Goal: Task Accomplishment & Management: Use online tool/utility

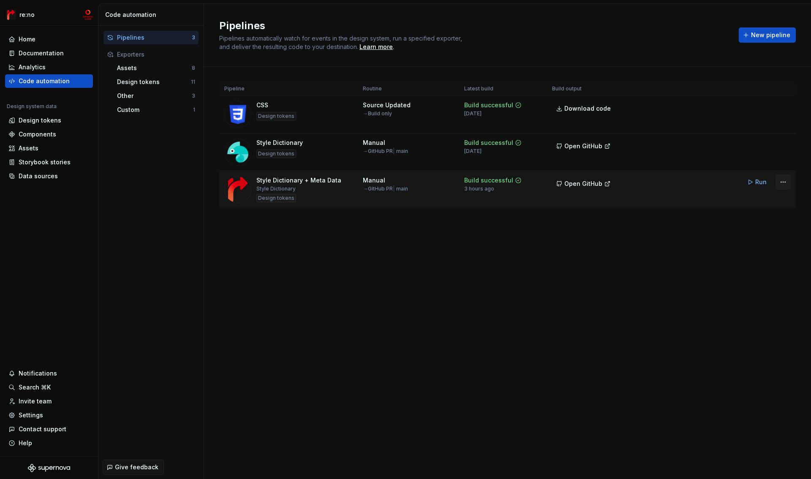
click at [780, 182] on html "re:no Home Documentation Analytics Code automation Design system data Design to…" at bounding box center [405, 239] width 811 height 479
click at [758, 198] on div "Edit pipeline" at bounding box center [752, 200] width 72 height 8
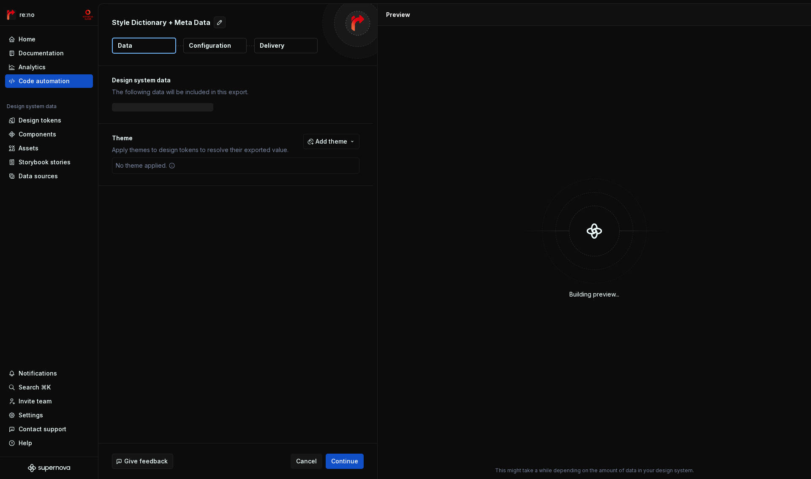
click at [204, 48] on p "Configuration" at bounding box center [210, 45] width 42 height 8
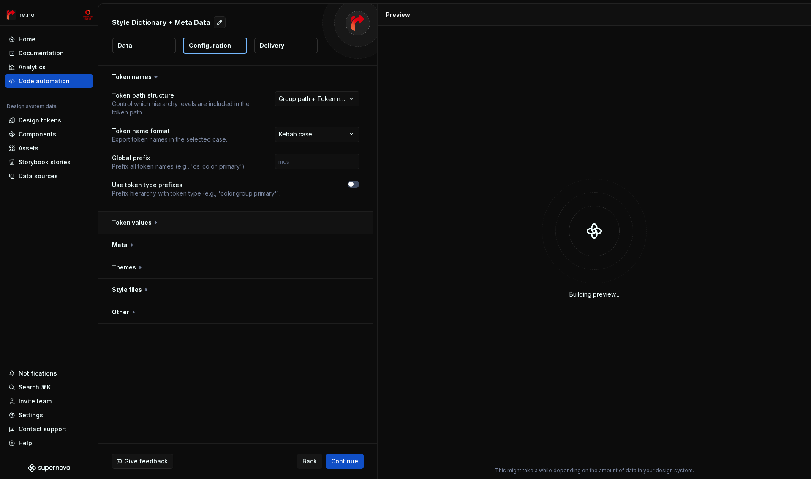
click at [126, 227] on button "button" at bounding box center [235, 223] width 274 height 22
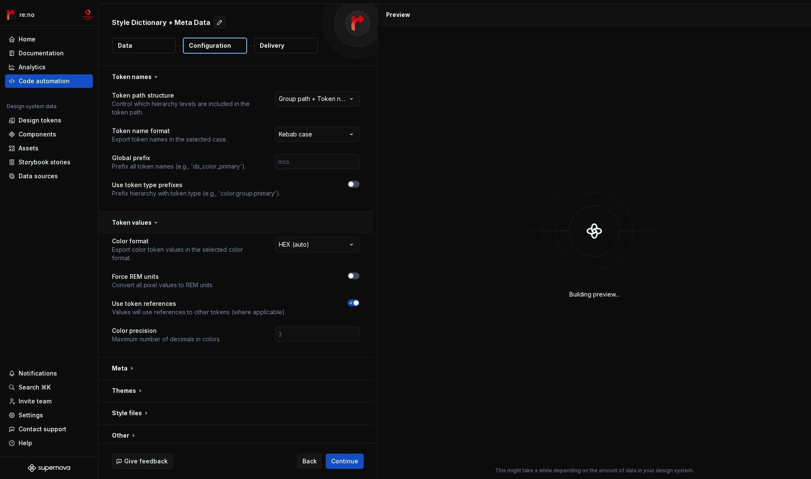
click at [126, 227] on button "button" at bounding box center [235, 223] width 274 height 22
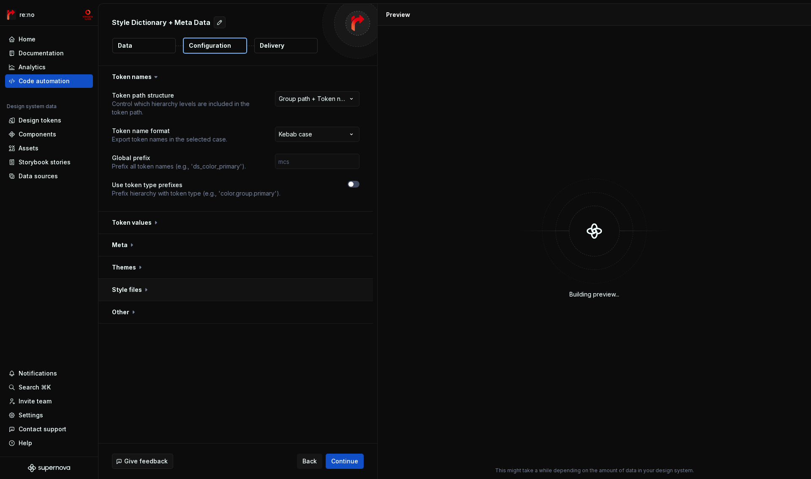
click at [128, 288] on button "button" at bounding box center [235, 290] width 274 height 22
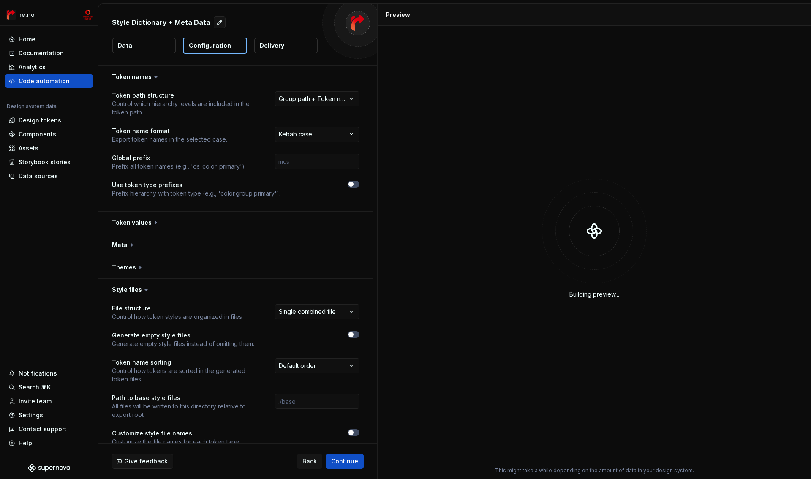
scroll to position [39, 0]
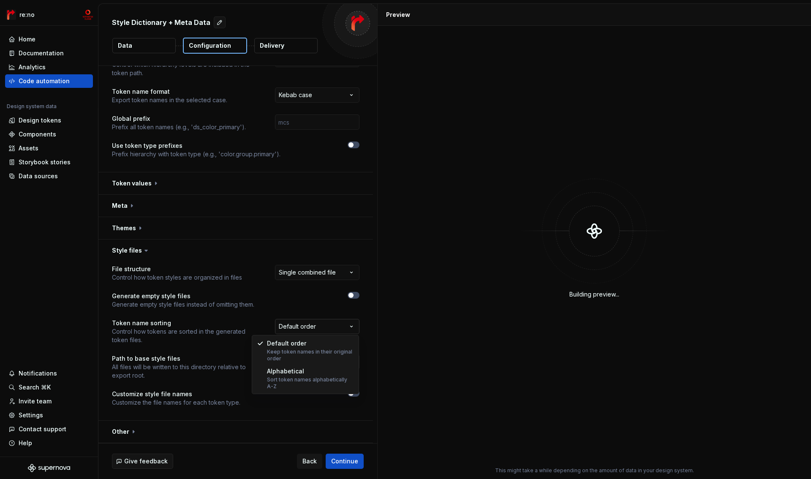
click at [350, 328] on html "**********" at bounding box center [405, 239] width 811 height 479
select select "**********"
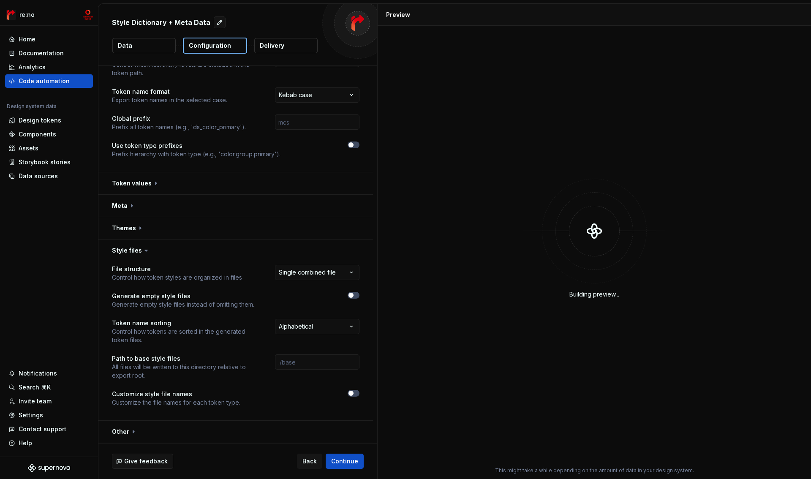
scroll to position [0, 0]
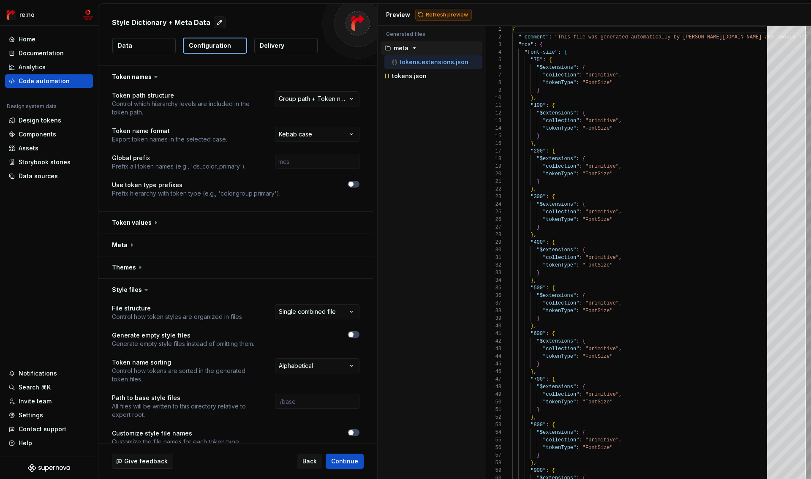
click at [437, 14] on span "Refresh preview" at bounding box center [447, 14] width 42 height 7
click at [413, 76] on p "tokens.json" at bounding box center [409, 76] width 35 height 7
type textarea "**********"
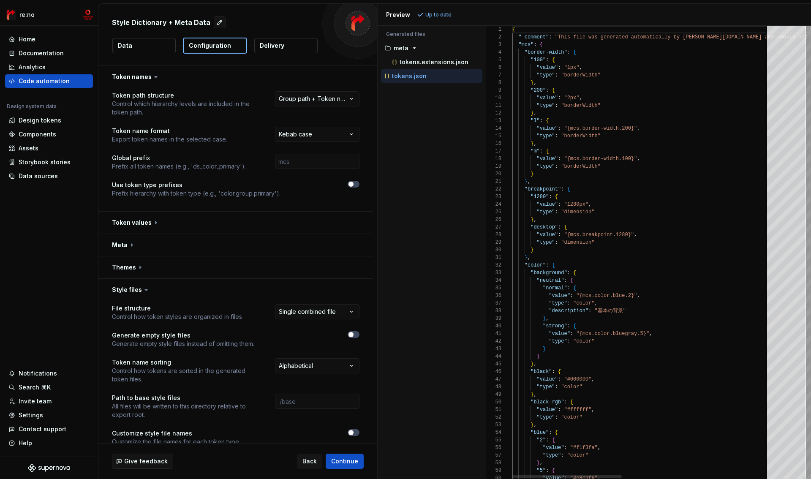
scroll to position [76, 0]
click at [508, 52] on div at bounding box center [507, 53] width 11 height 8
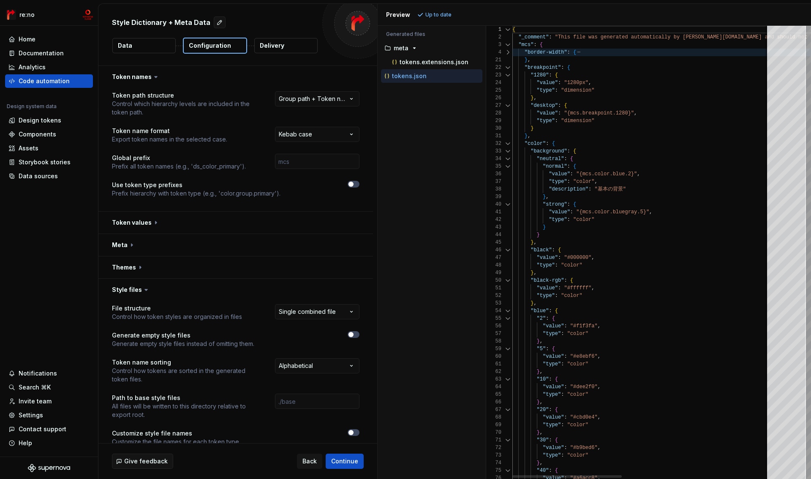
click at [507, 67] on div at bounding box center [507, 68] width 11 height 8
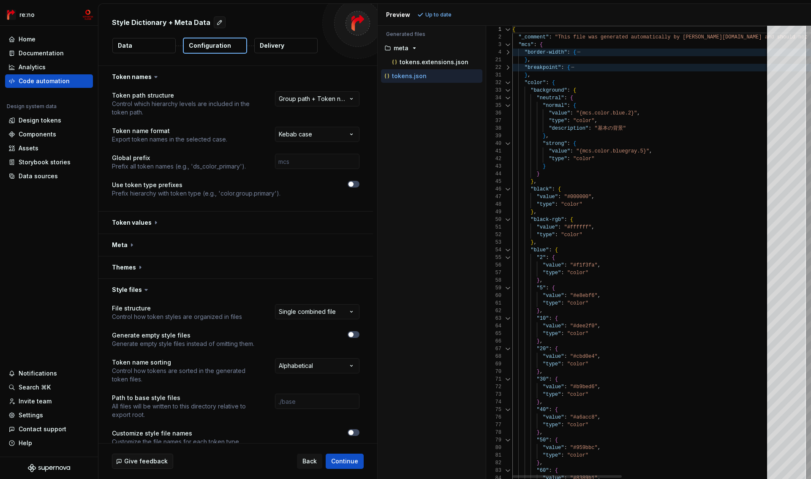
click at [509, 83] on div at bounding box center [507, 83] width 11 height 8
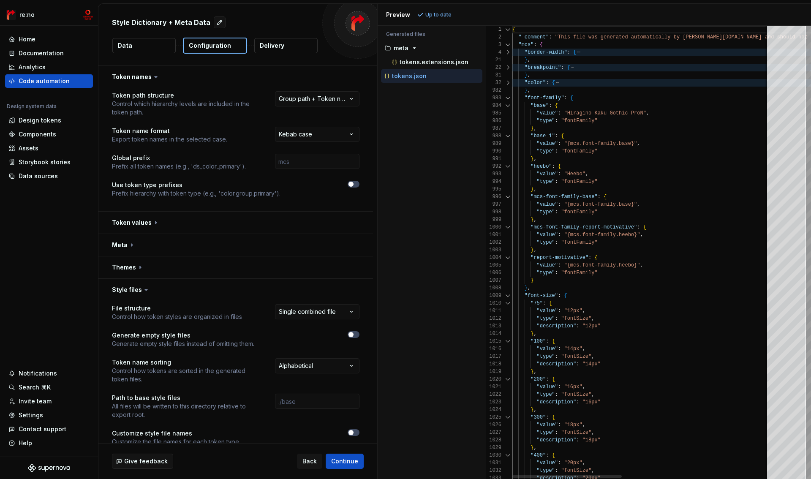
click at [509, 83] on div at bounding box center [507, 83] width 11 height 8
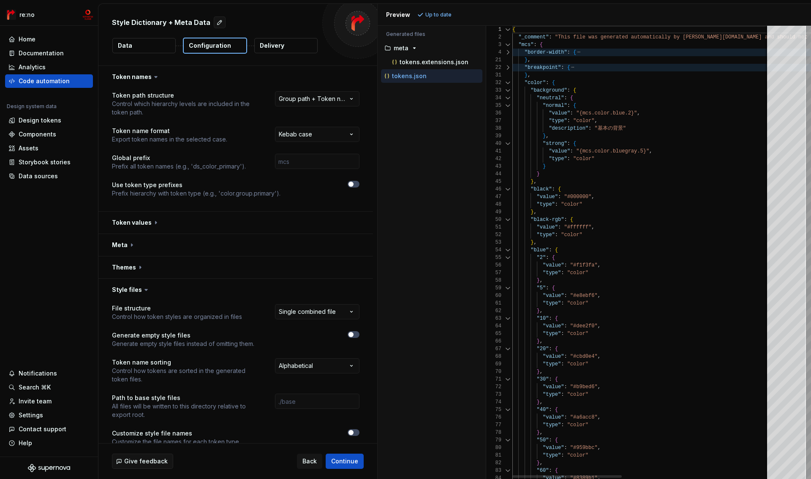
click at [509, 83] on div at bounding box center [507, 83] width 11 height 8
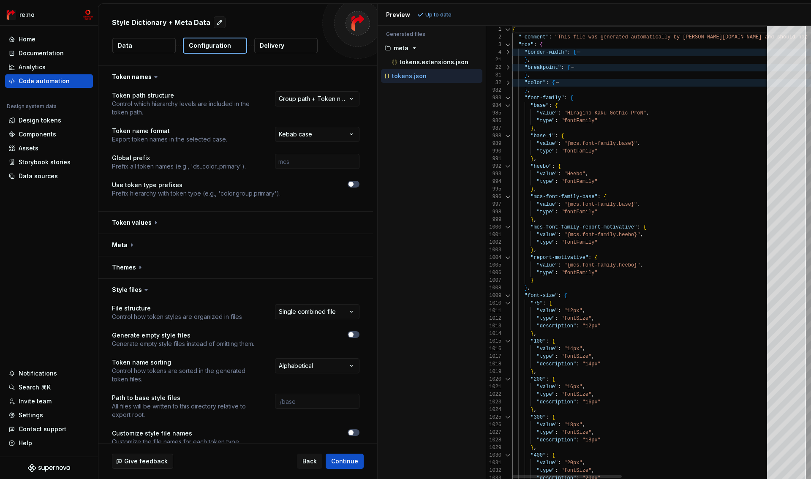
click at [506, 98] on div at bounding box center [507, 98] width 11 height 8
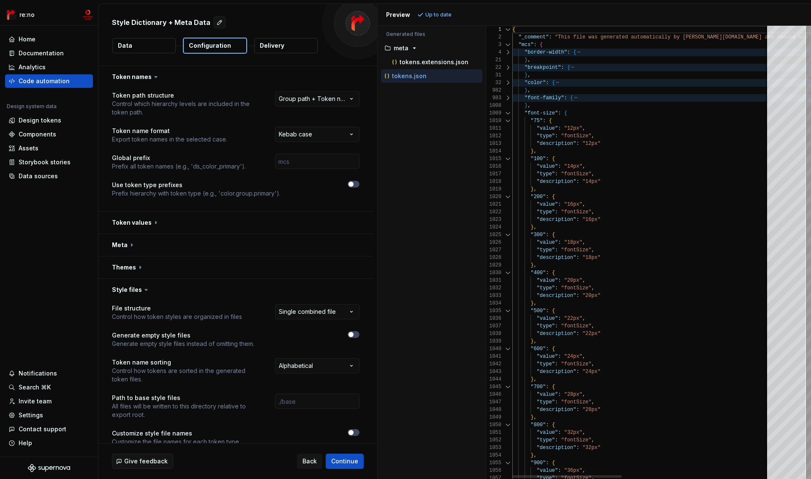
click at [508, 112] on div at bounding box center [507, 113] width 11 height 8
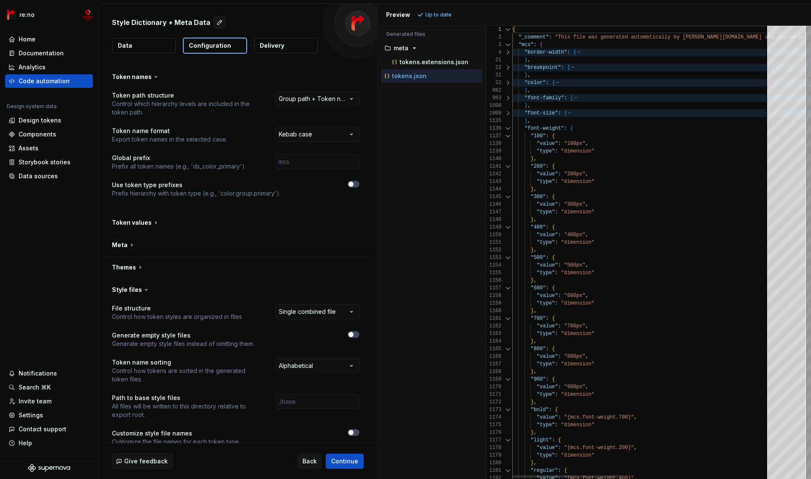
click at [509, 130] on div at bounding box center [507, 129] width 11 height 8
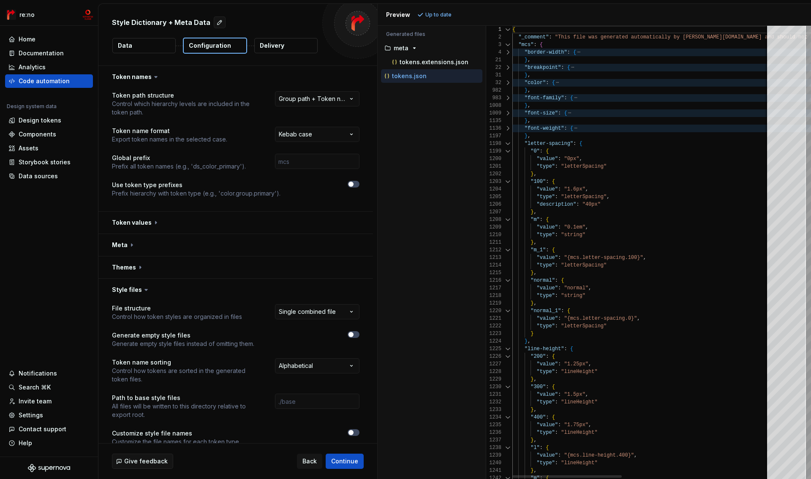
click at [508, 147] on div at bounding box center [507, 144] width 11 height 8
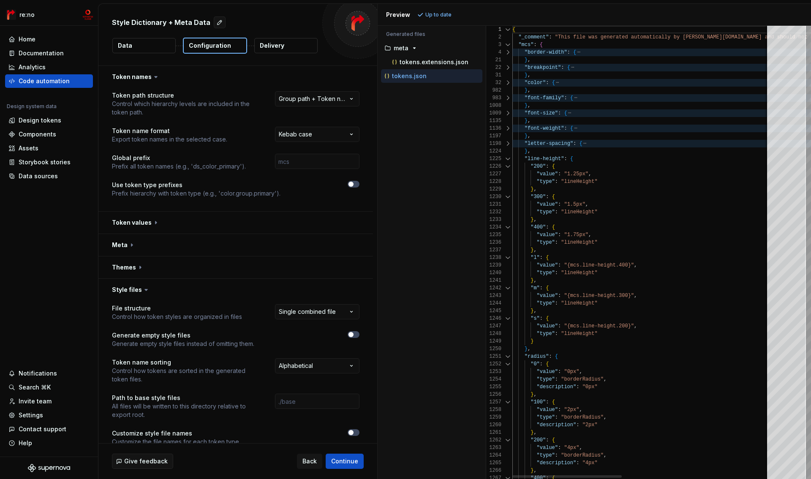
click at [508, 158] on div at bounding box center [507, 159] width 11 height 8
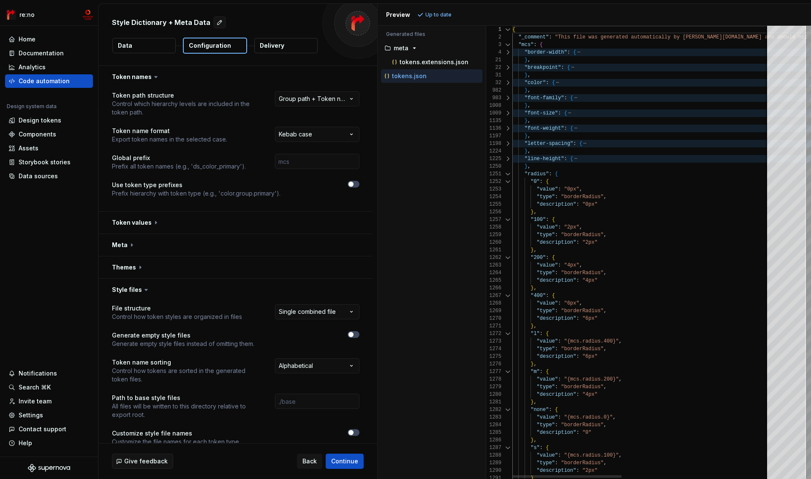
click at [508, 174] on div at bounding box center [507, 174] width 11 height 8
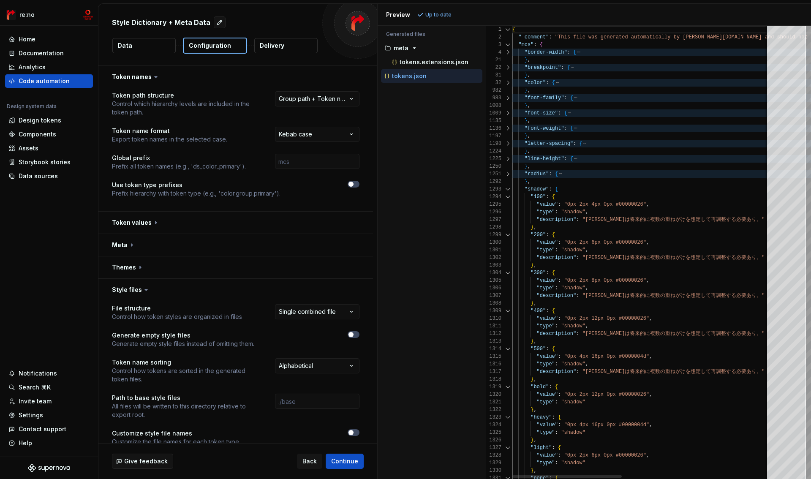
click at [508, 190] on div at bounding box center [507, 189] width 11 height 8
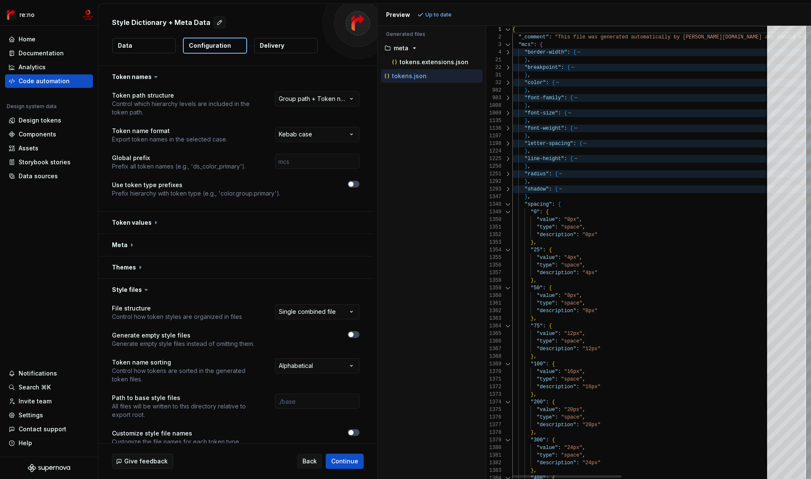
click at [509, 205] on div at bounding box center [507, 205] width 11 height 8
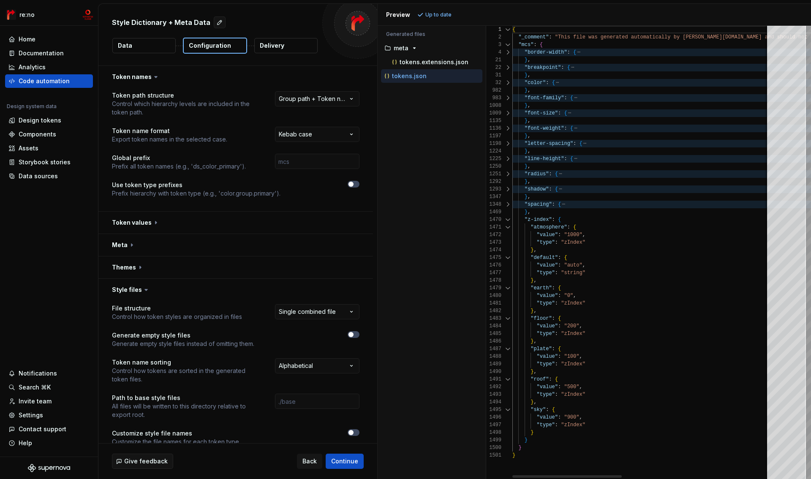
click at [508, 220] on div at bounding box center [507, 220] width 11 height 8
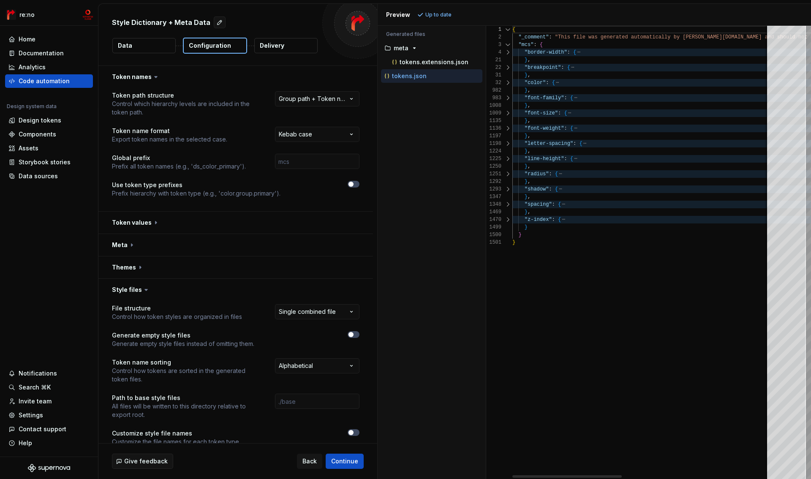
click at [511, 51] on div at bounding box center [507, 53] width 11 height 8
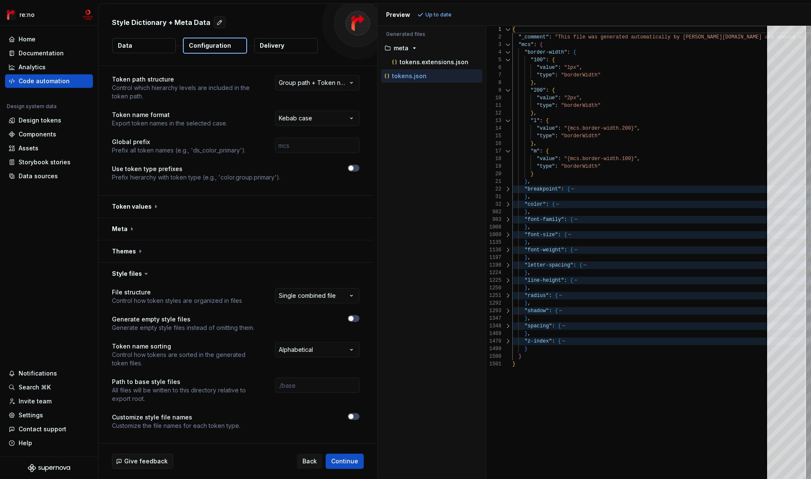
scroll to position [22, 0]
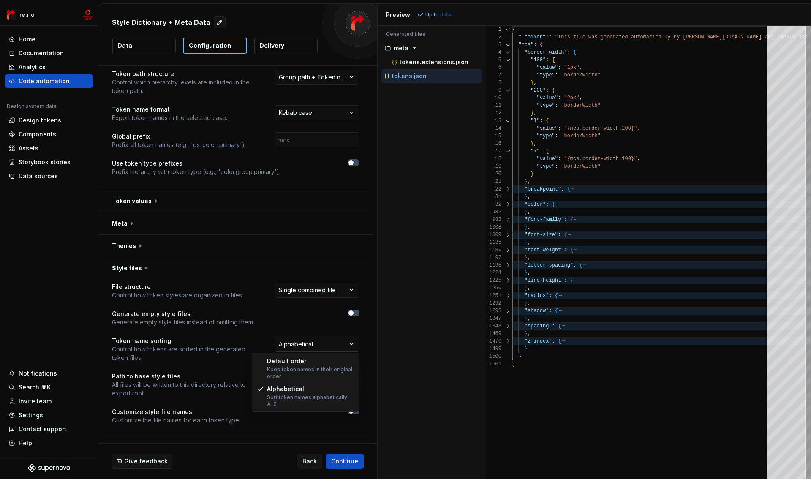
click at [296, 344] on html "**********" at bounding box center [405, 239] width 811 height 479
select select "*******"
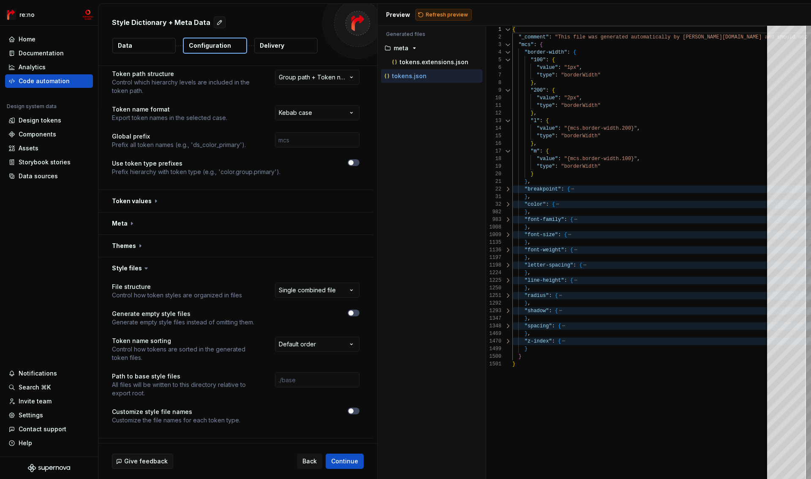
click at [442, 15] on span "Refresh preview" at bounding box center [447, 14] width 42 height 7
type textarea "**********"
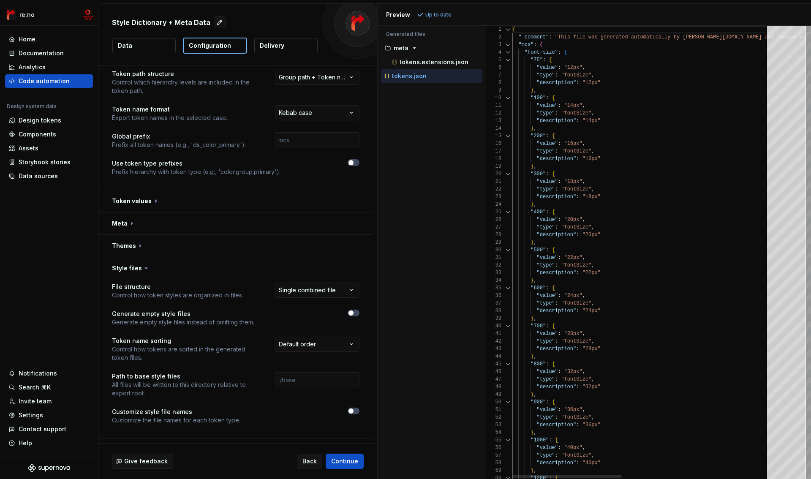
click at [505, 52] on div at bounding box center [507, 53] width 11 height 8
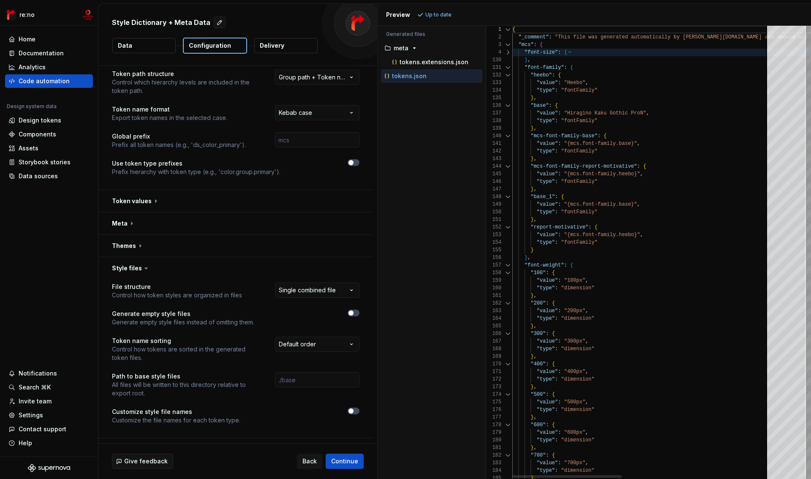
click at [505, 66] on div at bounding box center [507, 68] width 11 height 8
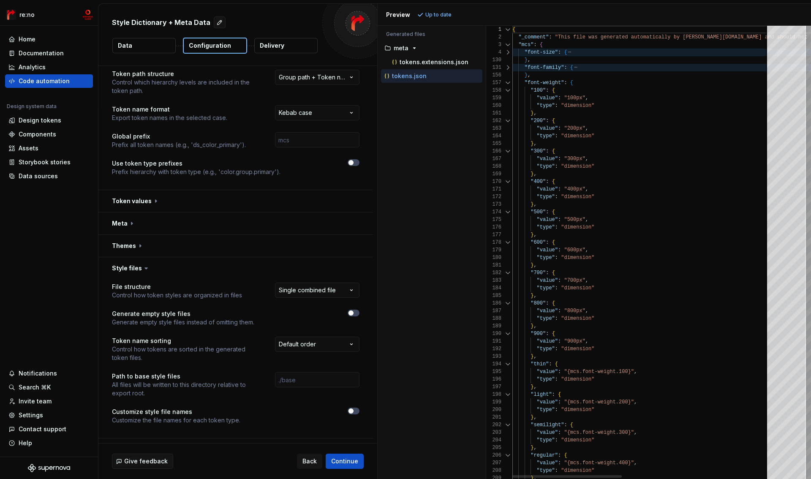
click at [505, 83] on div at bounding box center [507, 83] width 11 height 8
